Goal: Navigation & Orientation: Find specific page/section

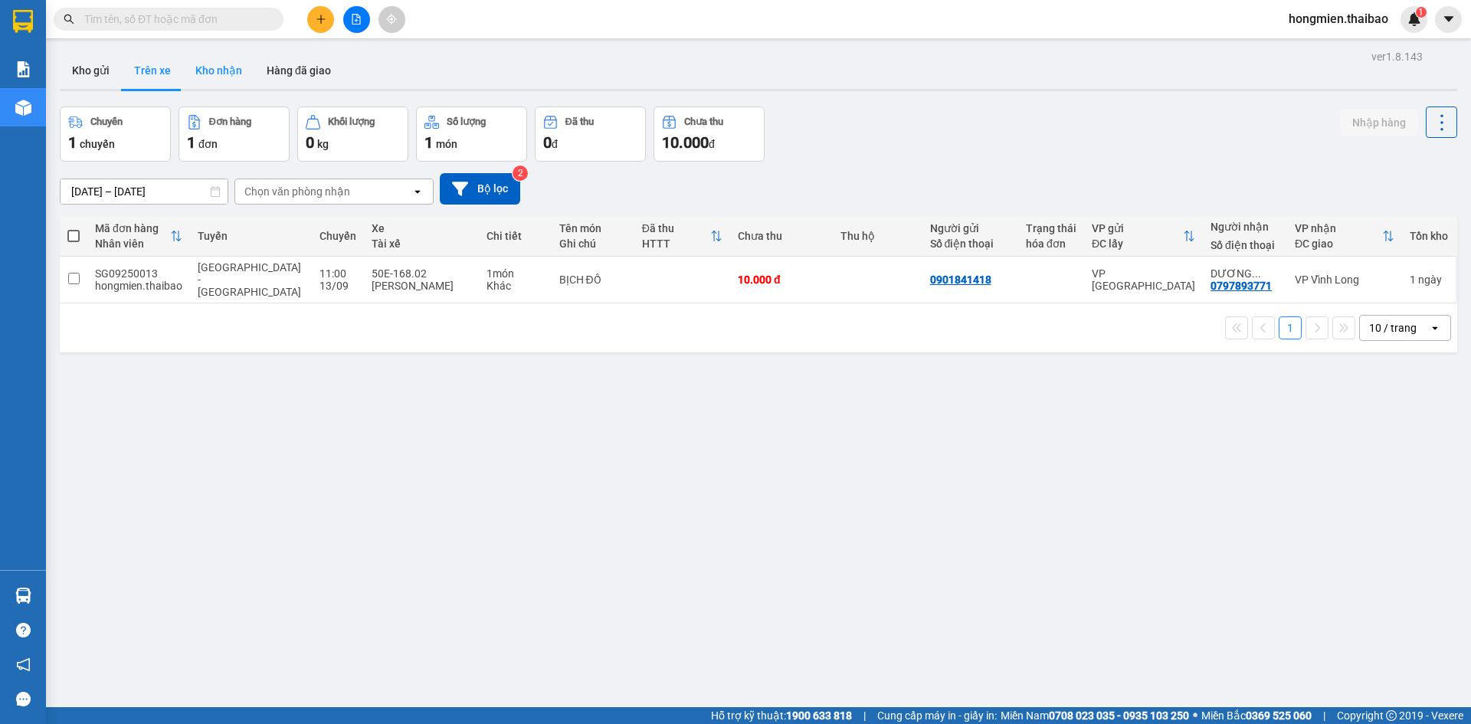
click at [207, 67] on button "Kho nhận" at bounding box center [218, 70] width 71 height 37
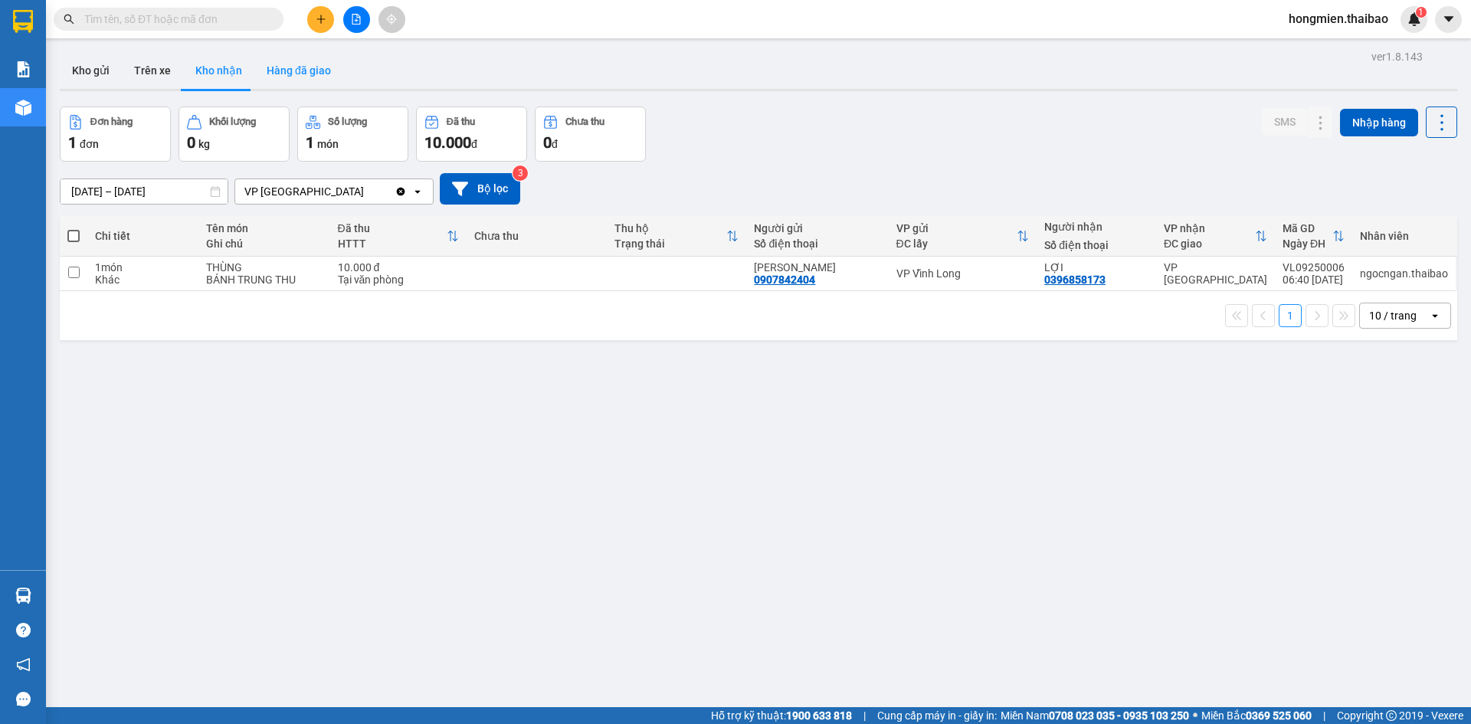
click at [297, 68] on button "Hàng đã giao" at bounding box center [298, 70] width 89 height 37
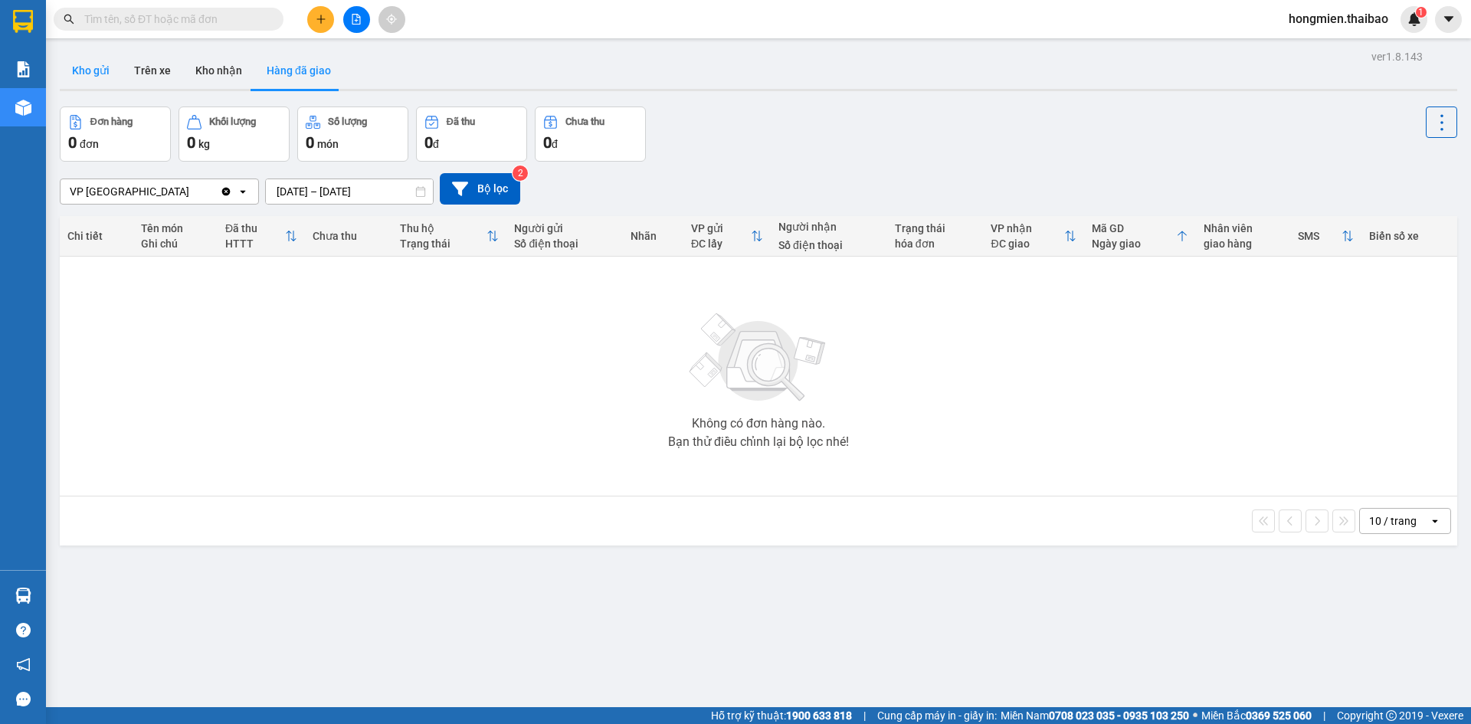
click at [85, 70] on button "Kho gửi" at bounding box center [91, 70] width 62 height 37
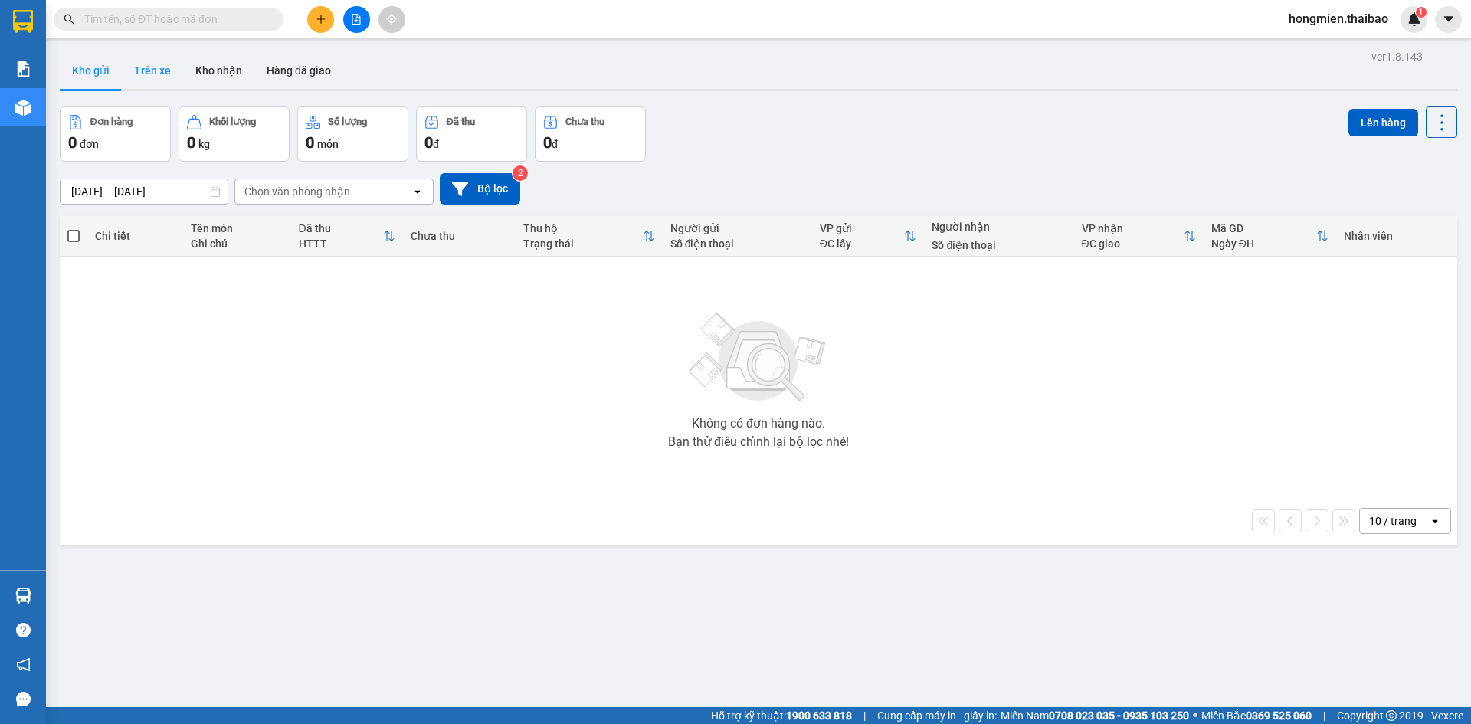
click at [153, 71] on button "Trên xe" at bounding box center [152, 70] width 61 height 37
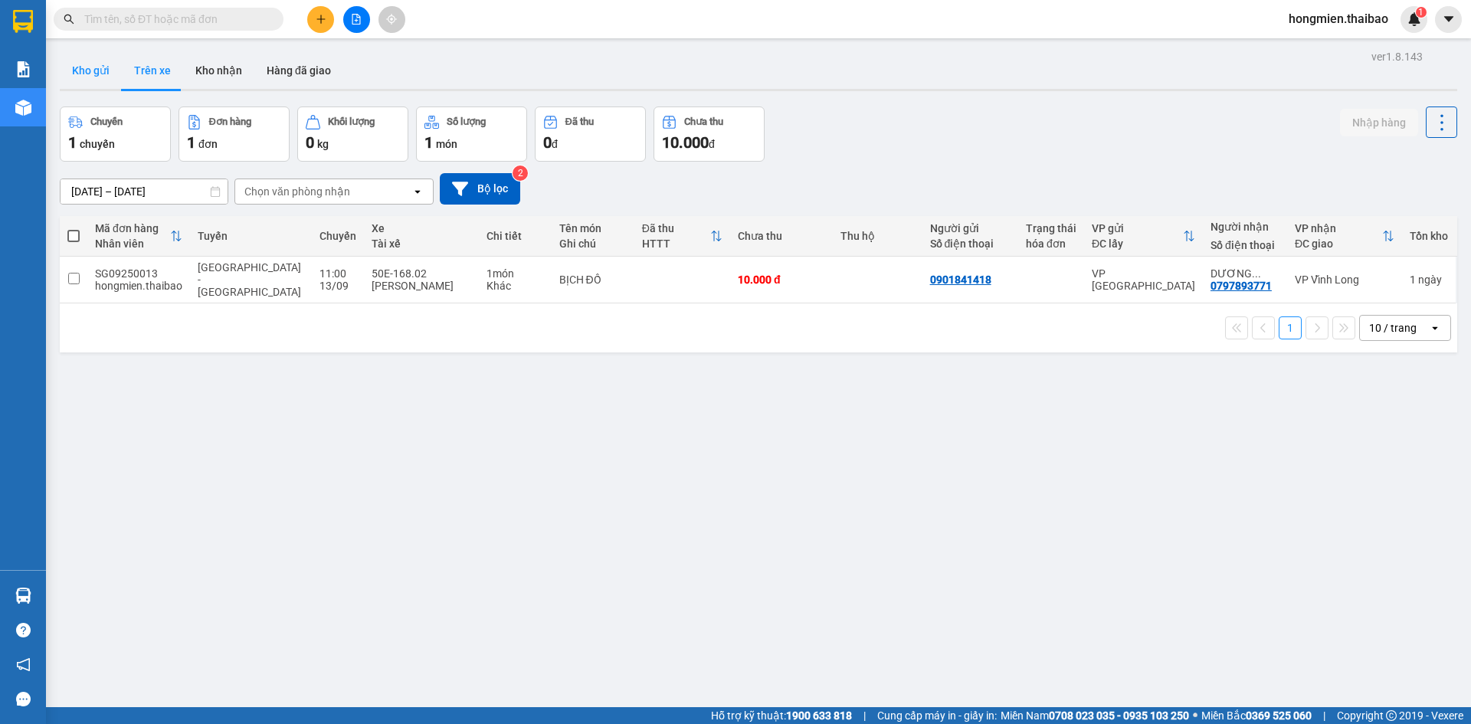
click at [86, 72] on button "Kho gửi" at bounding box center [91, 70] width 62 height 37
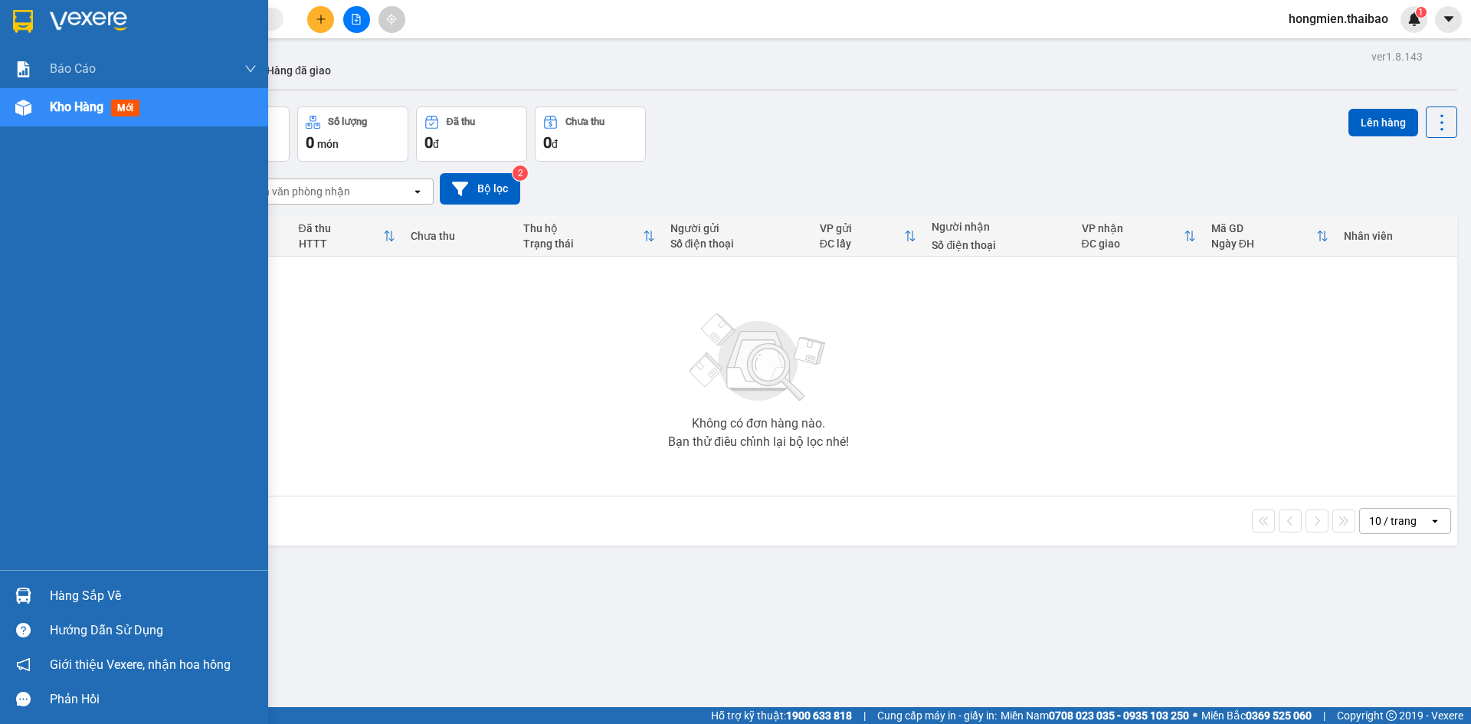
click at [79, 100] on span "Kho hàng" at bounding box center [77, 107] width 54 height 15
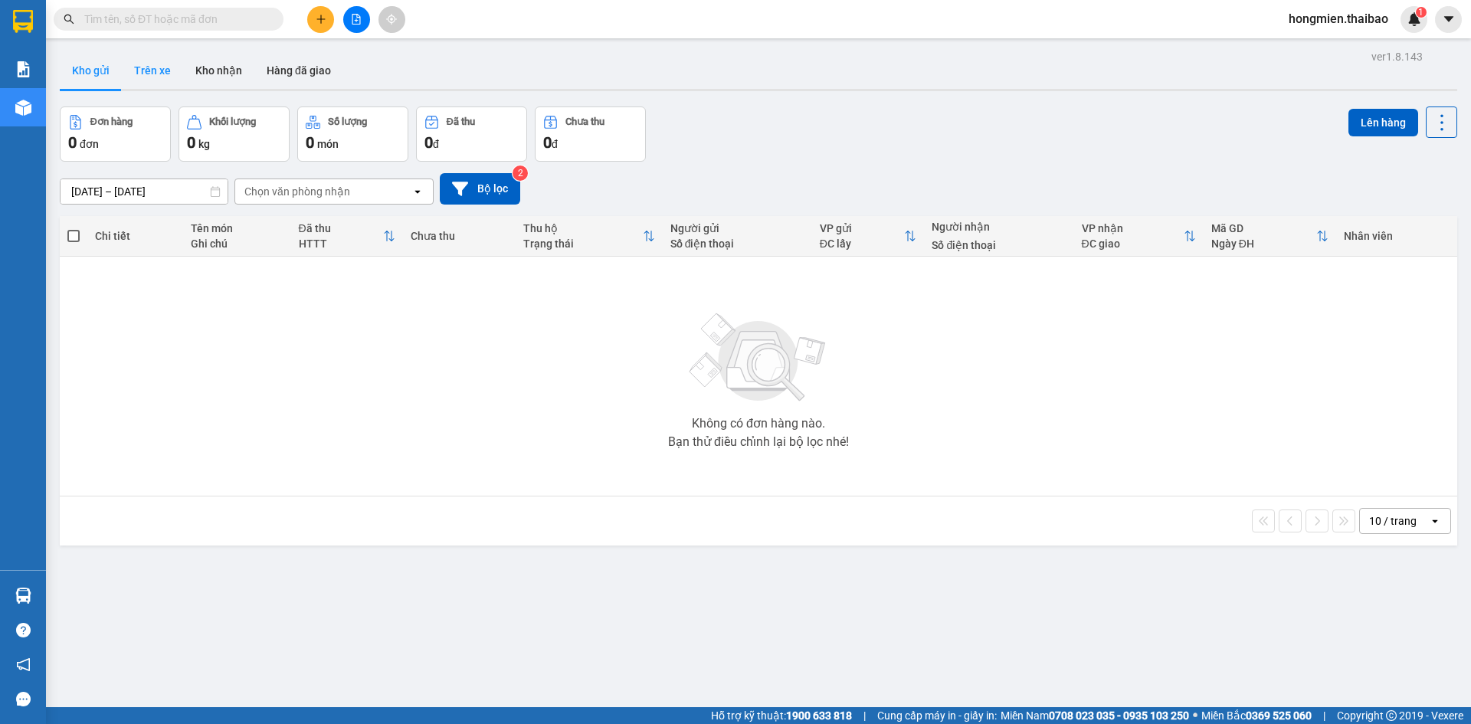
click at [146, 68] on button "Trên xe" at bounding box center [152, 70] width 61 height 37
